Goal: Communication & Community: Answer question/provide support

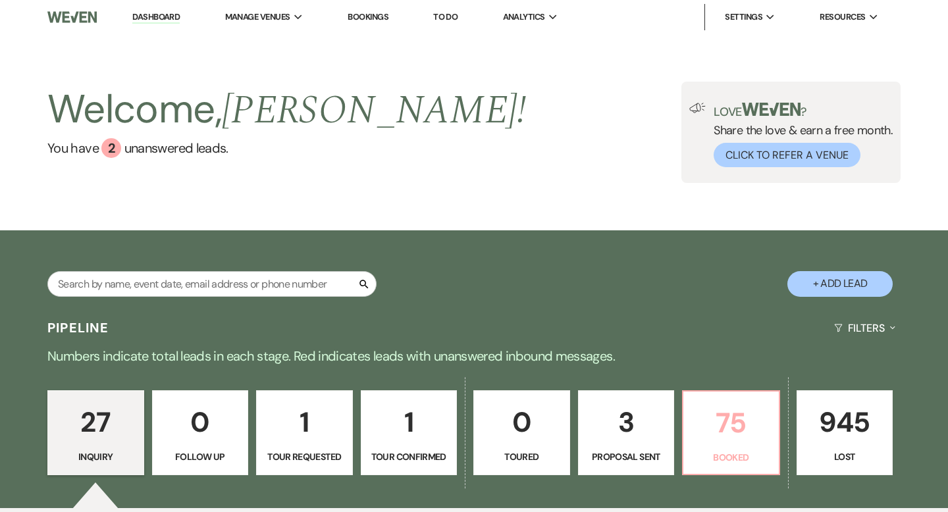
click at [718, 429] on p "75" at bounding box center [731, 423] width 80 height 44
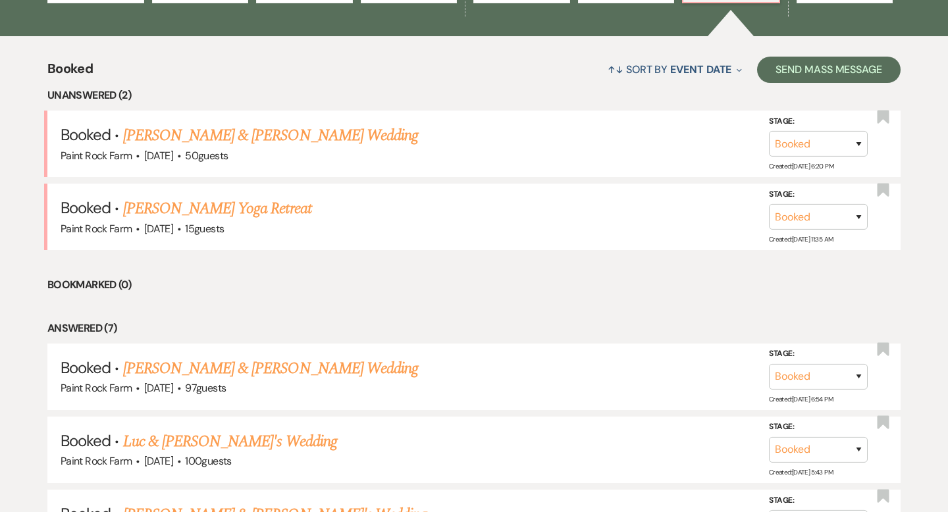
scroll to position [476, 0]
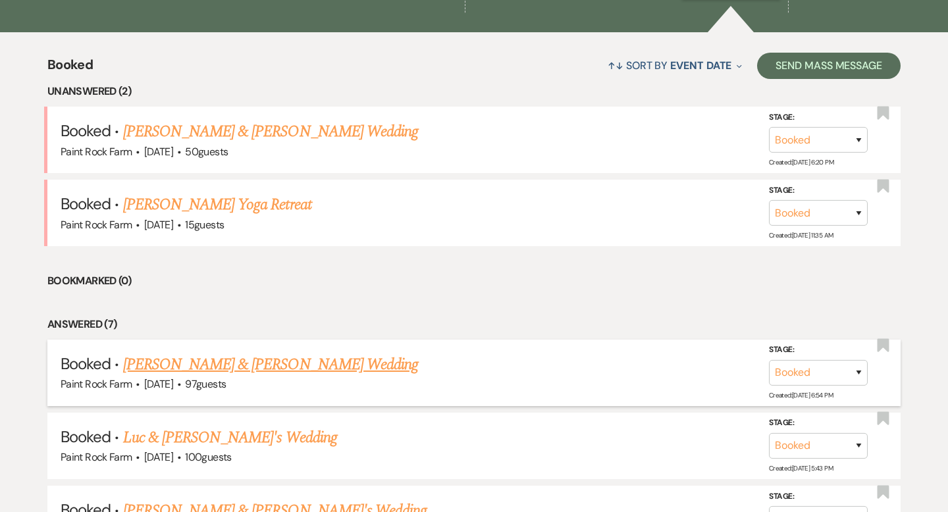
click at [224, 359] on link "[PERSON_NAME] & [PERSON_NAME] Wedding" at bounding box center [270, 365] width 295 height 24
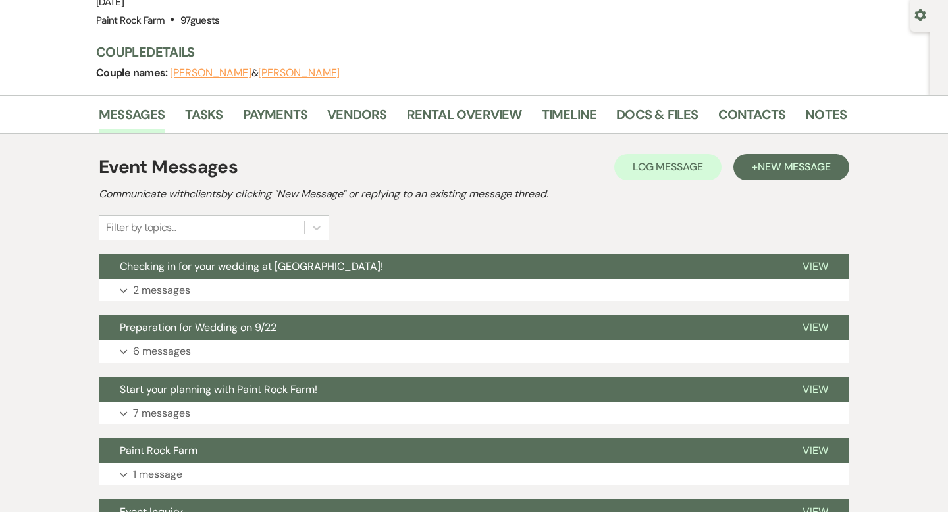
scroll to position [130, 0]
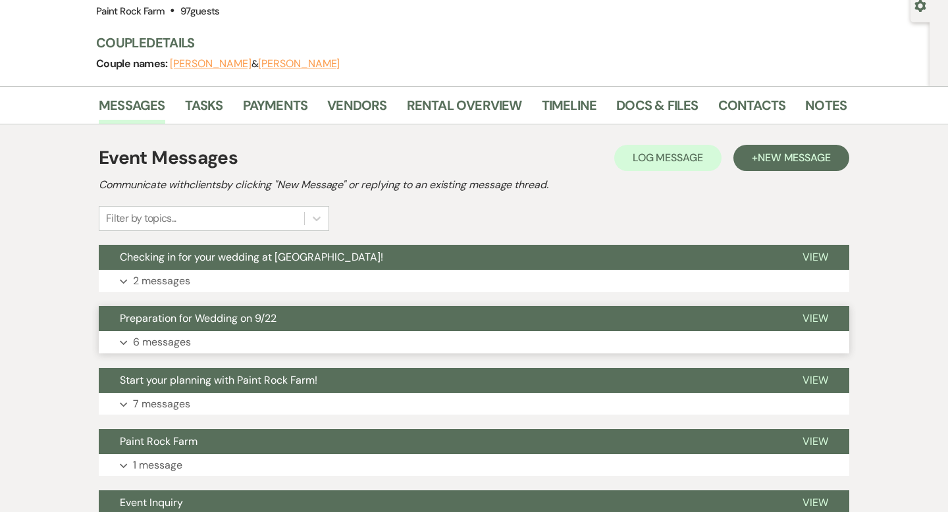
click at [171, 343] on p "6 messages" at bounding box center [162, 342] width 58 height 17
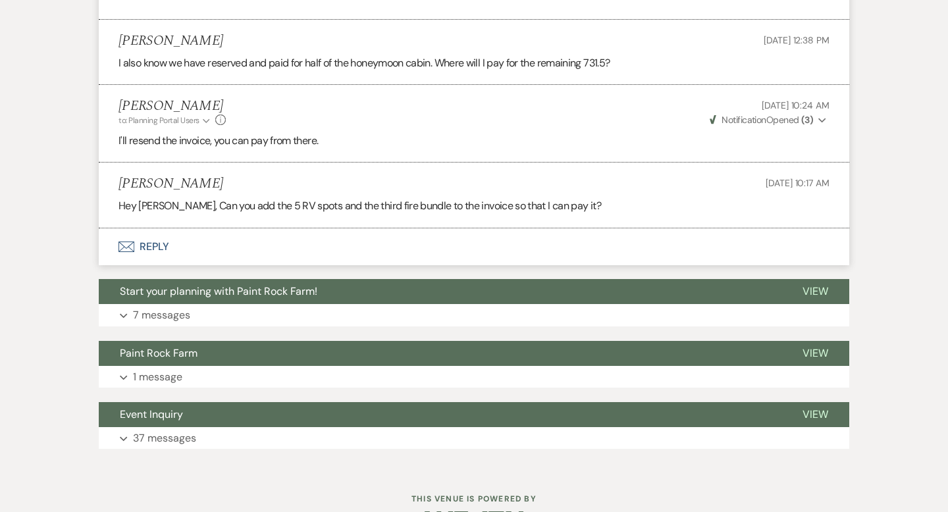
scroll to position [1519, 0]
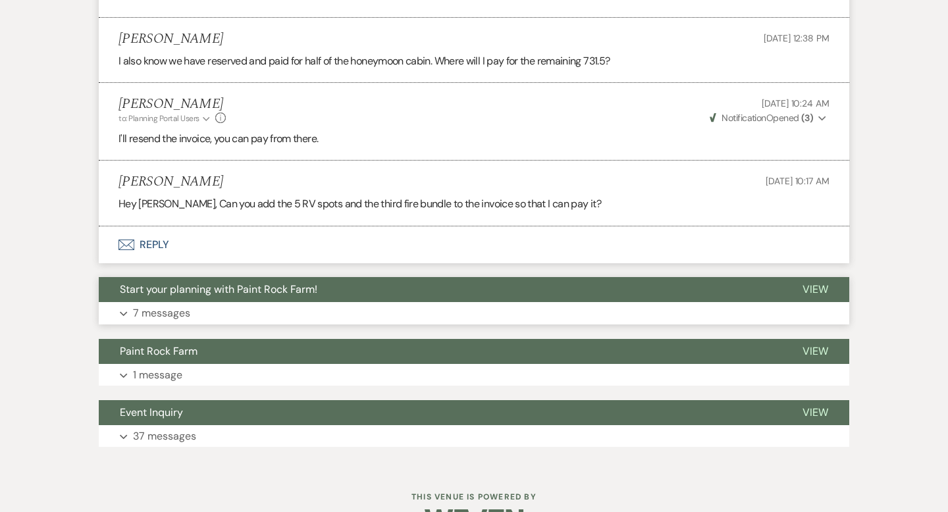
click at [160, 314] on p "7 messages" at bounding box center [161, 313] width 57 height 17
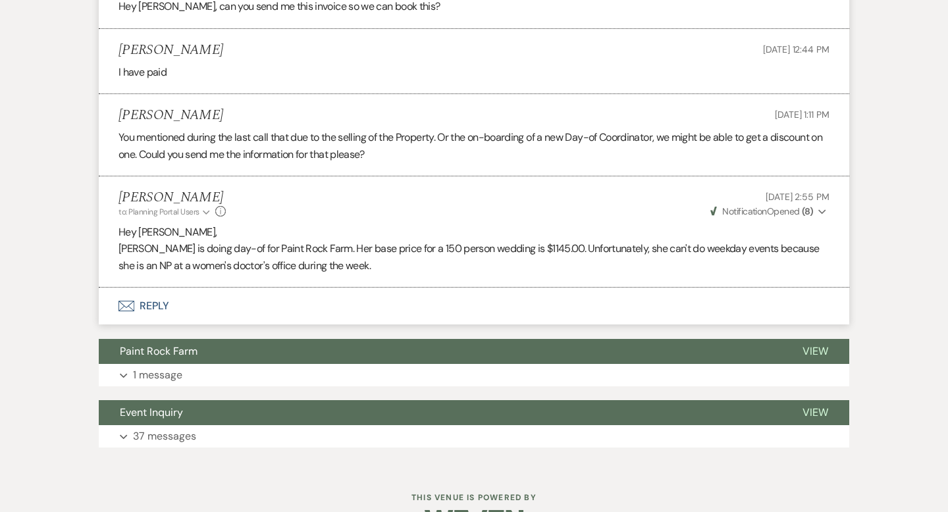
scroll to position [2697, 0]
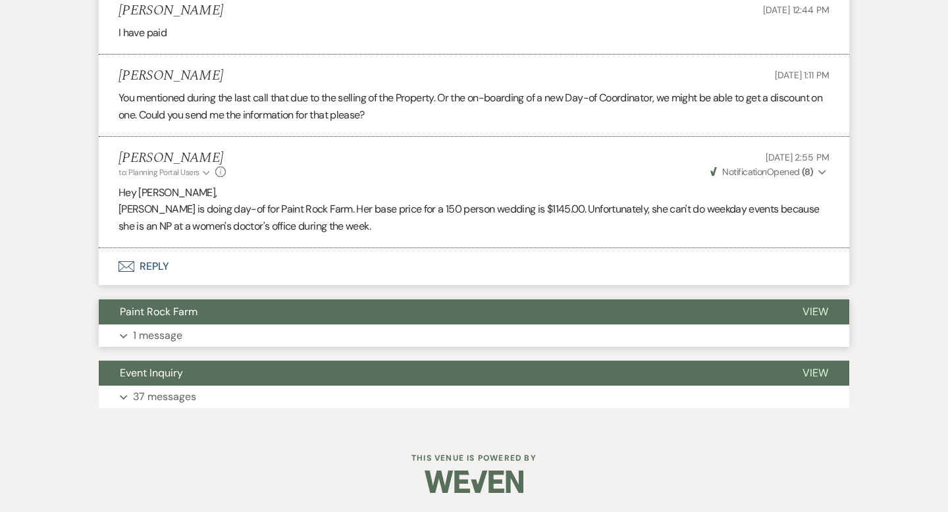
click at [172, 336] on p "1 message" at bounding box center [157, 335] width 49 height 17
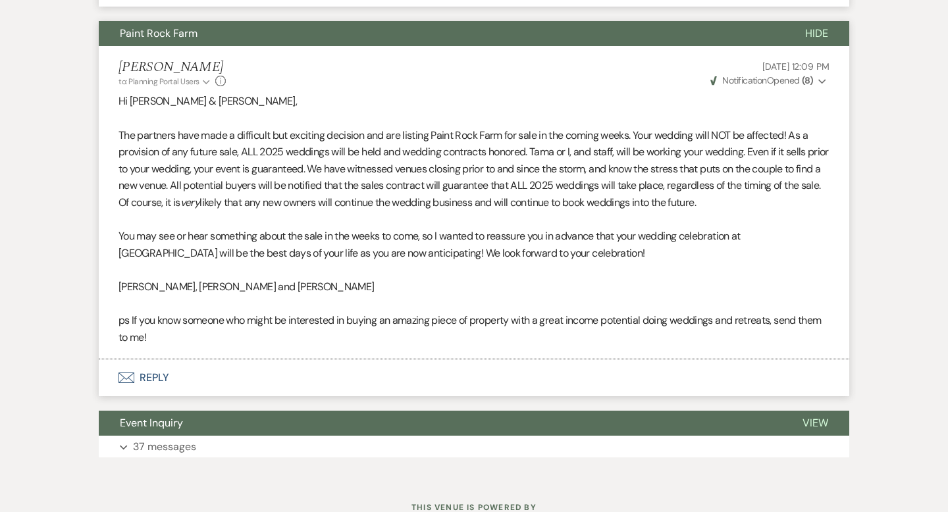
scroll to position [3025, 0]
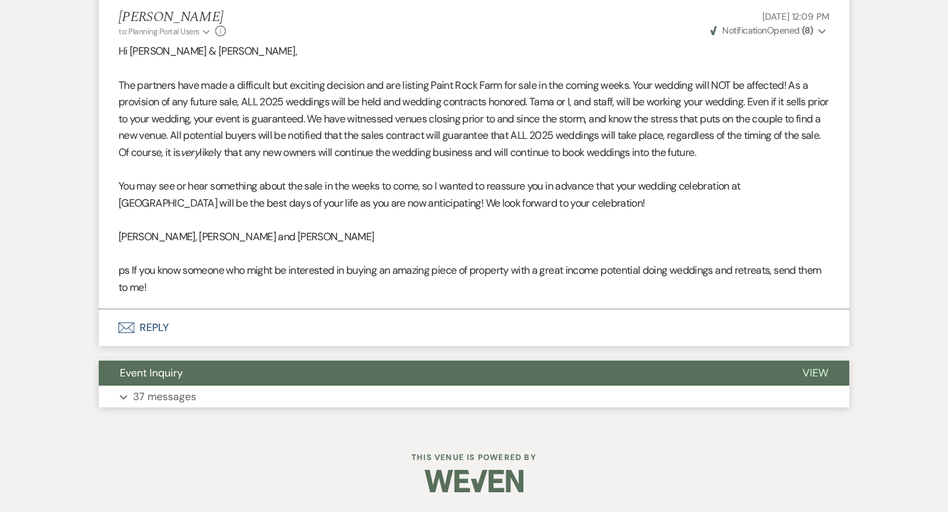
click at [176, 398] on p "37 messages" at bounding box center [164, 396] width 63 height 17
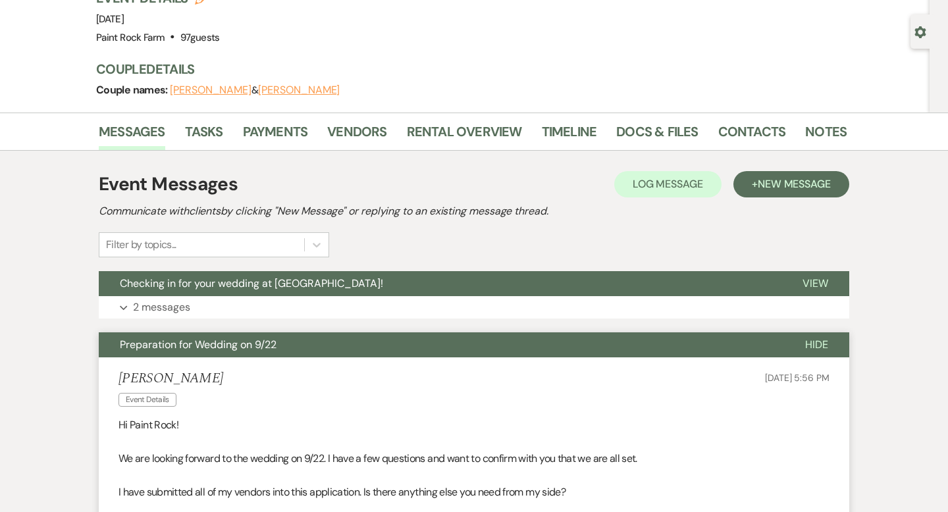
scroll to position [112, 0]
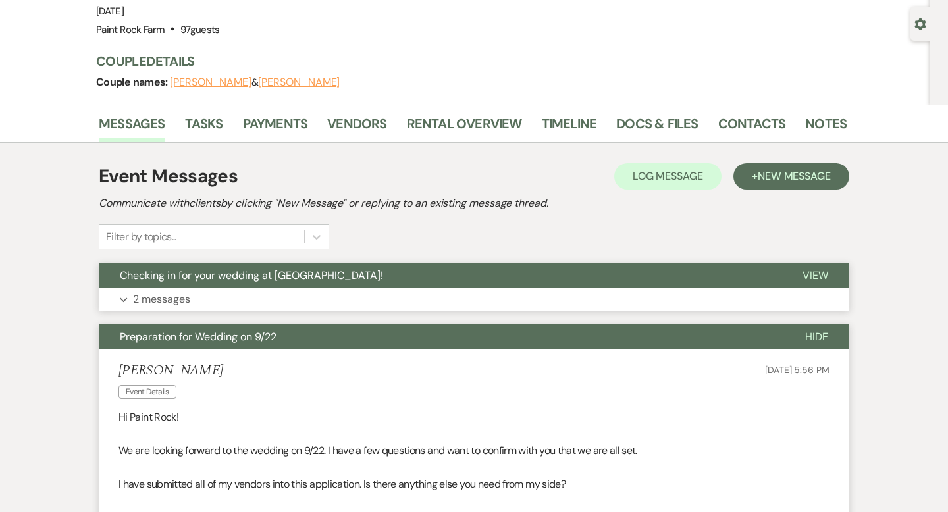
click at [176, 298] on p "2 messages" at bounding box center [161, 299] width 57 height 17
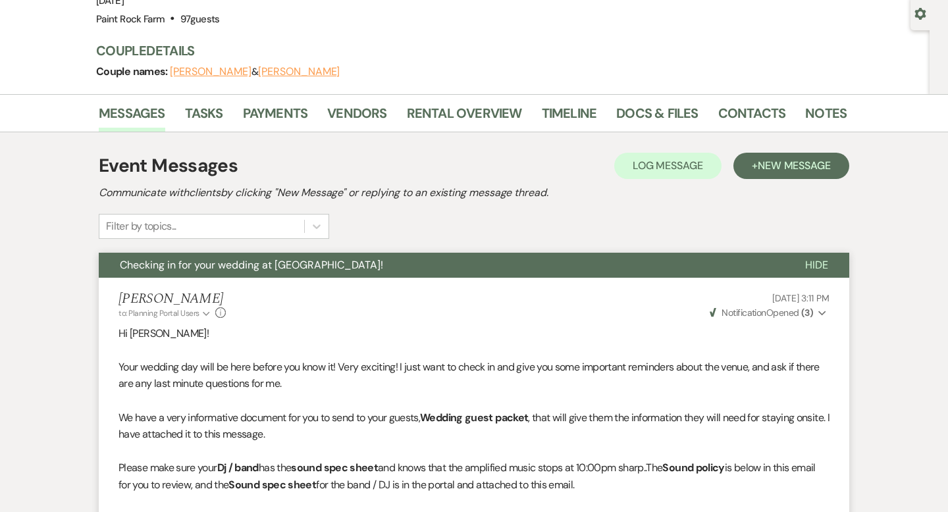
scroll to position [0, 0]
